Goal: Transaction & Acquisition: Subscribe to service/newsletter

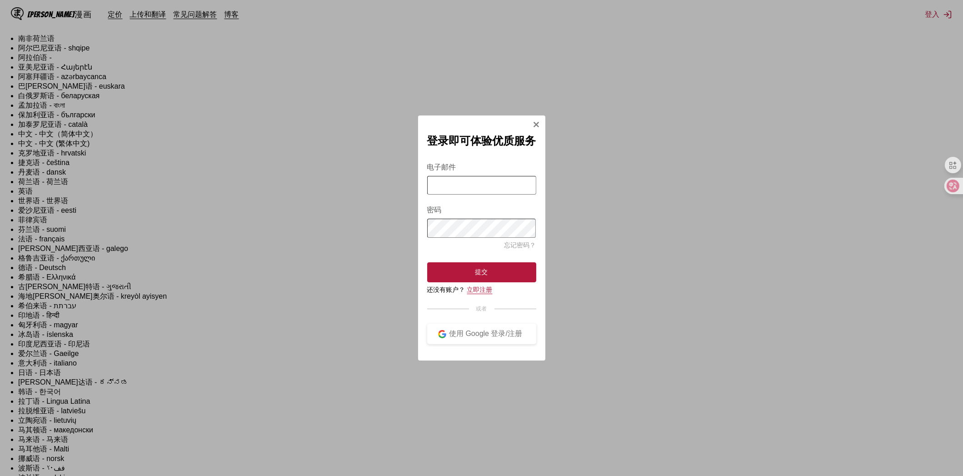
click at [487, 293] on font "立即注册" at bounding box center [479, 289] width 25 height 7
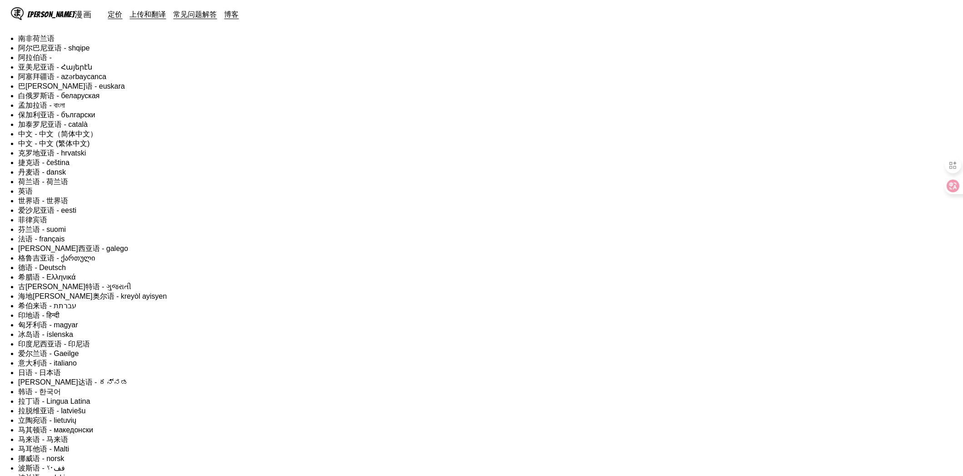
type input "**********"
